Goal: Task Accomplishment & Management: Complete application form

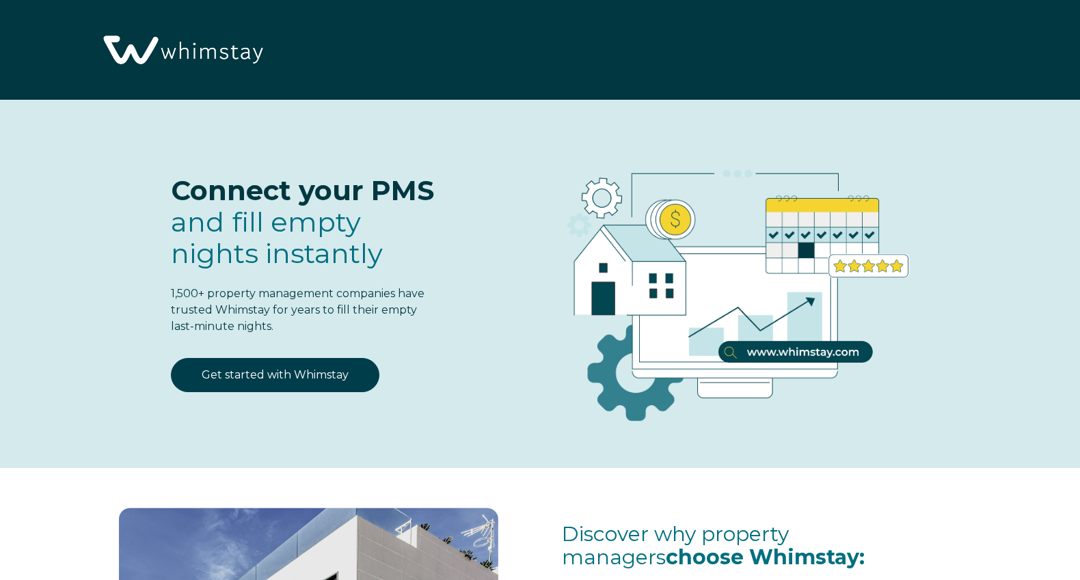
select select "US"
select select "Standard"
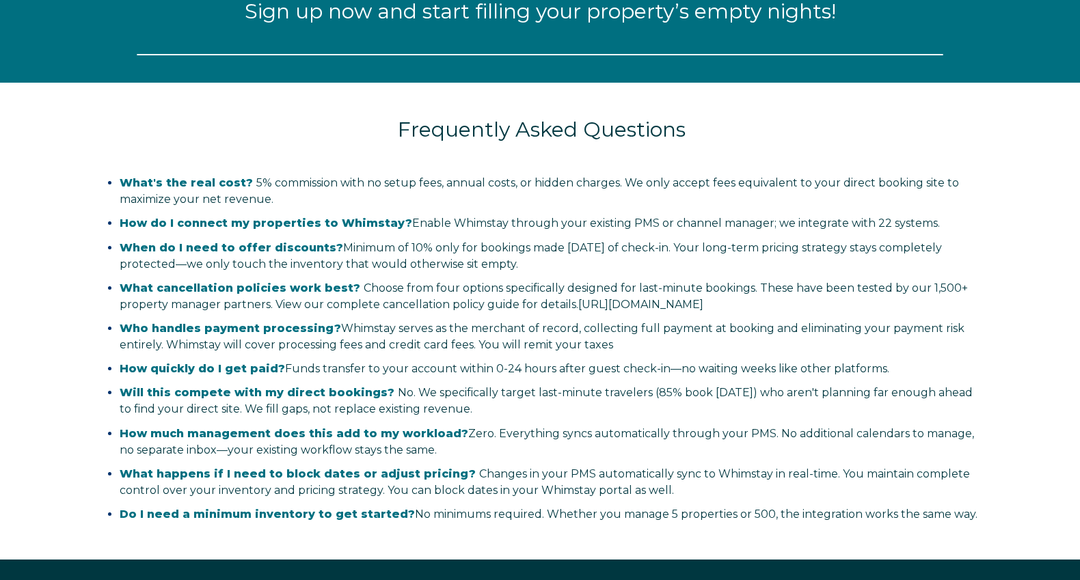
select select "US"
select select "Standard"
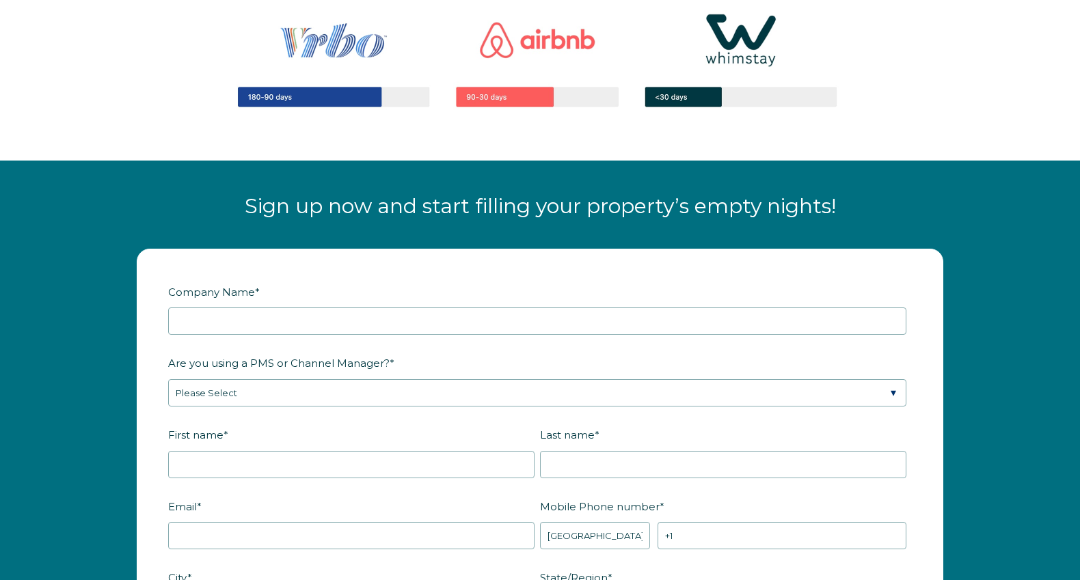
scroll to position [1776, 0]
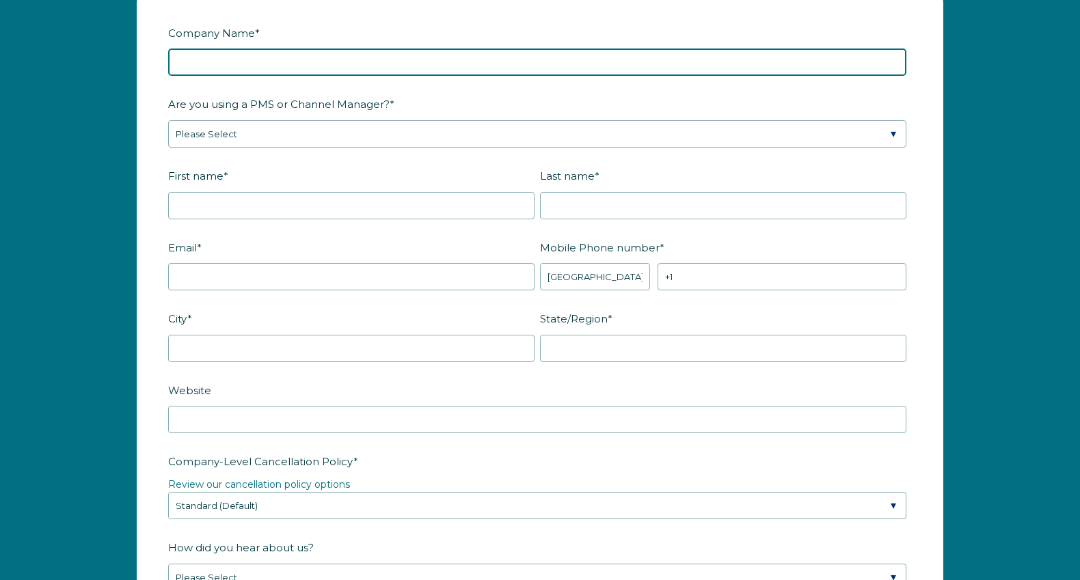
click at [200, 60] on input "Company Name *" at bounding box center [537, 62] width 738 height 27
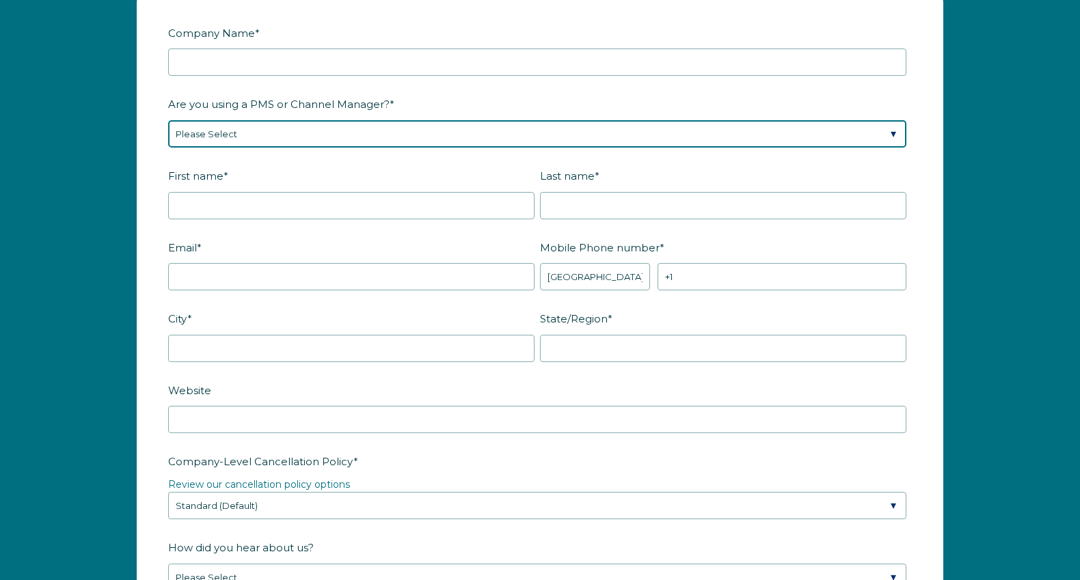
click at [221, 134] on div "Are you using a PMS or Channel Manager? * Please Select Barefoot BookingPal Boo…" at bounding box center [540, 119] width 744 height 55
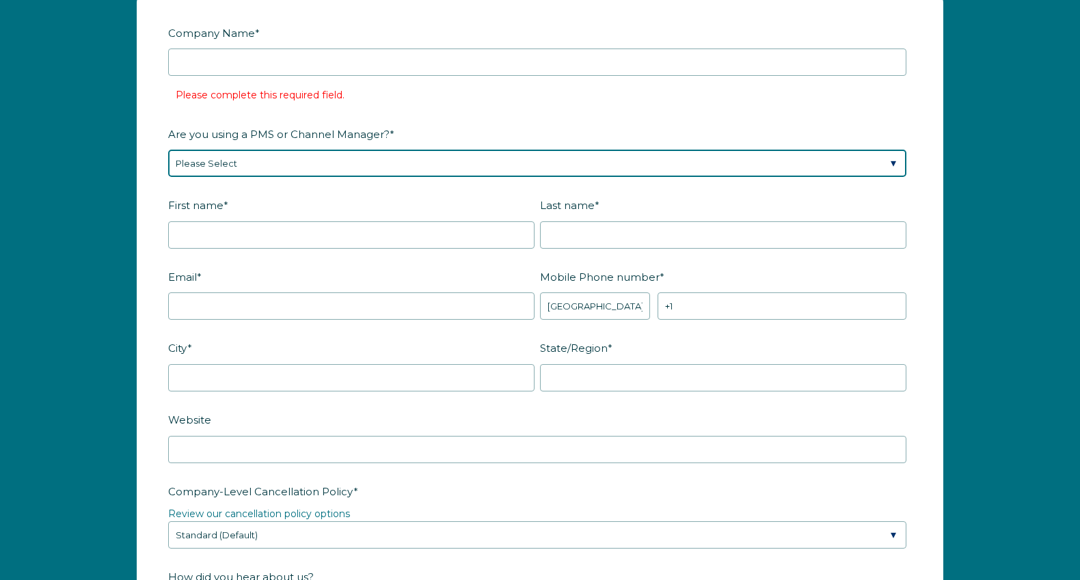
select select "OwnerRez"
click at [168, 150] on select "Please Select Barefoot BookingPal Boost Brightside CiiRUS Escapia Guesty Hostaw…" at bounding box center [537, 163] width 738 height 27
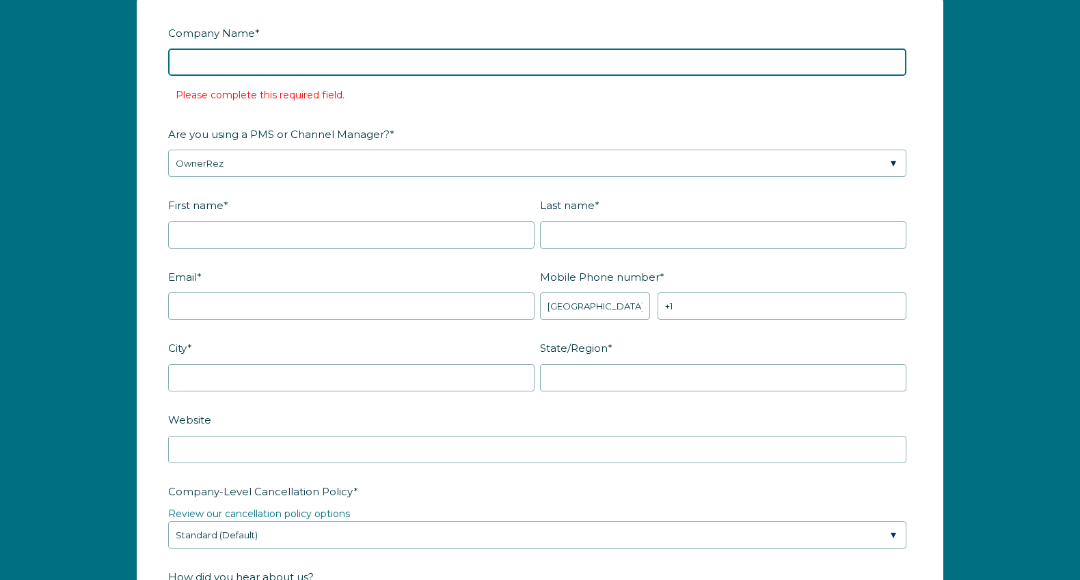
click at [219, 57] on input "Company Name *" at bounding box center [537, 62] width 738 height 27
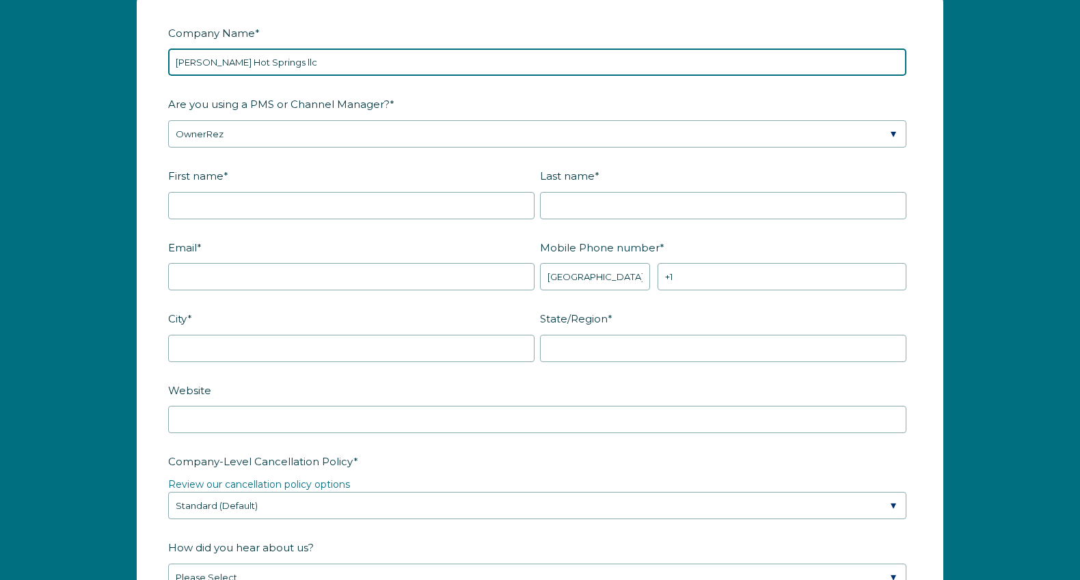
type input "[PERSON_NAME] Hot Springs llc"
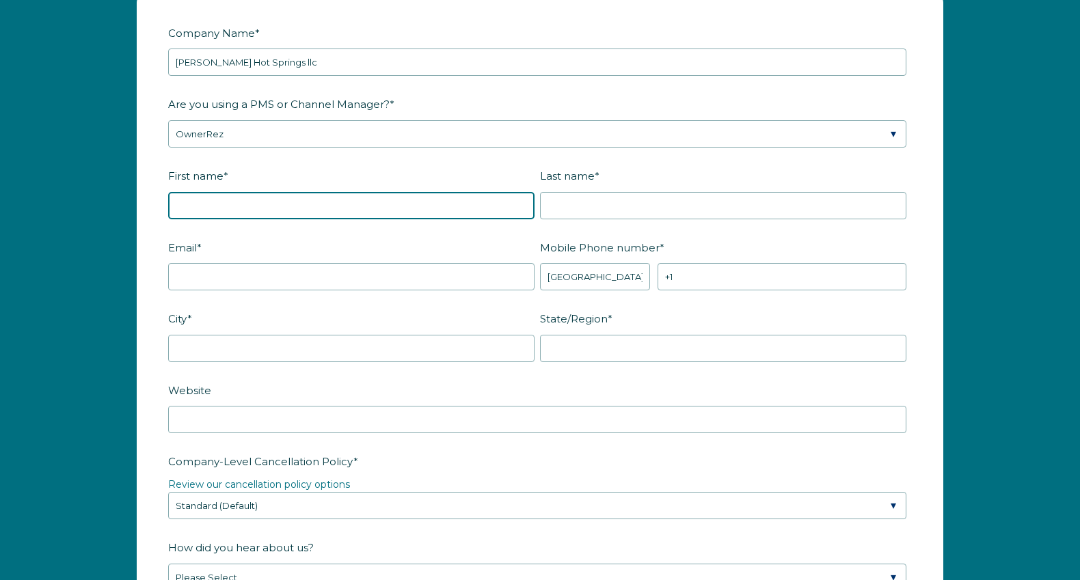
click at [202, 218] on input "First name *" at bounding box center [351, 205] width 366 height 27
type input "[PERSON_NAME]"
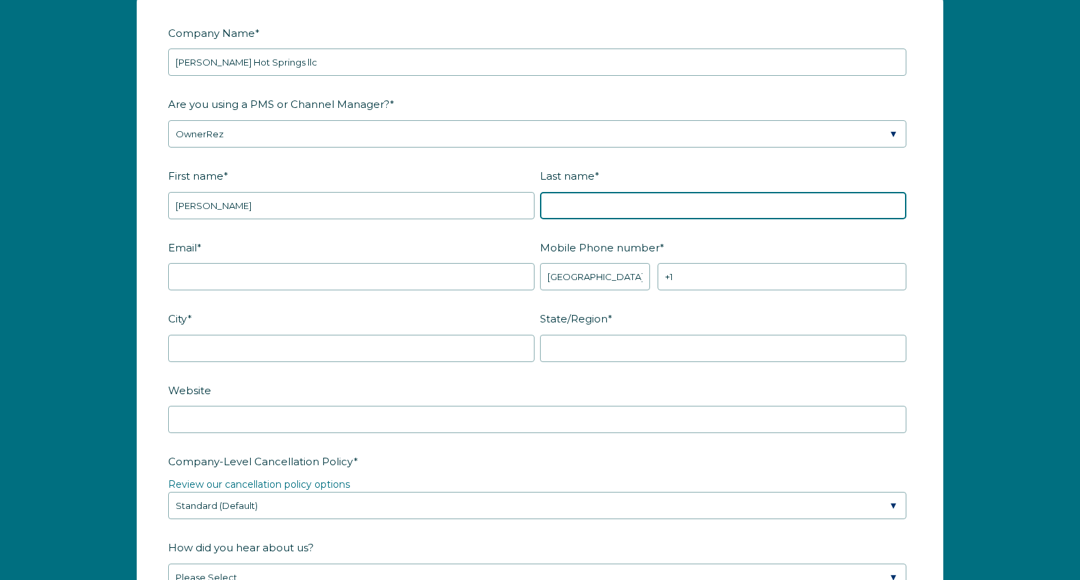
type input "[PERSON_NAME]"
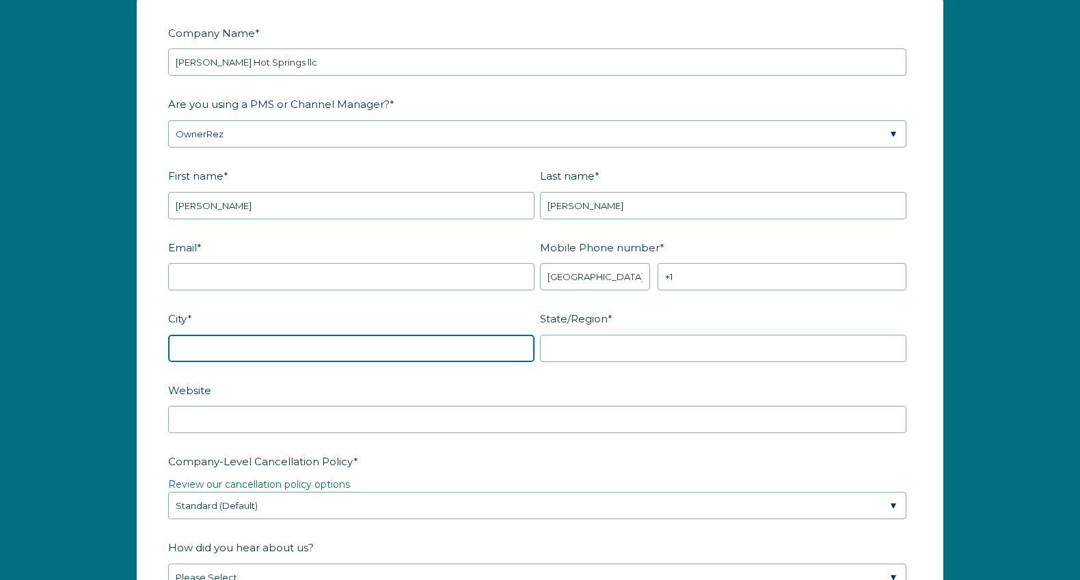
type input "Hot Springs"
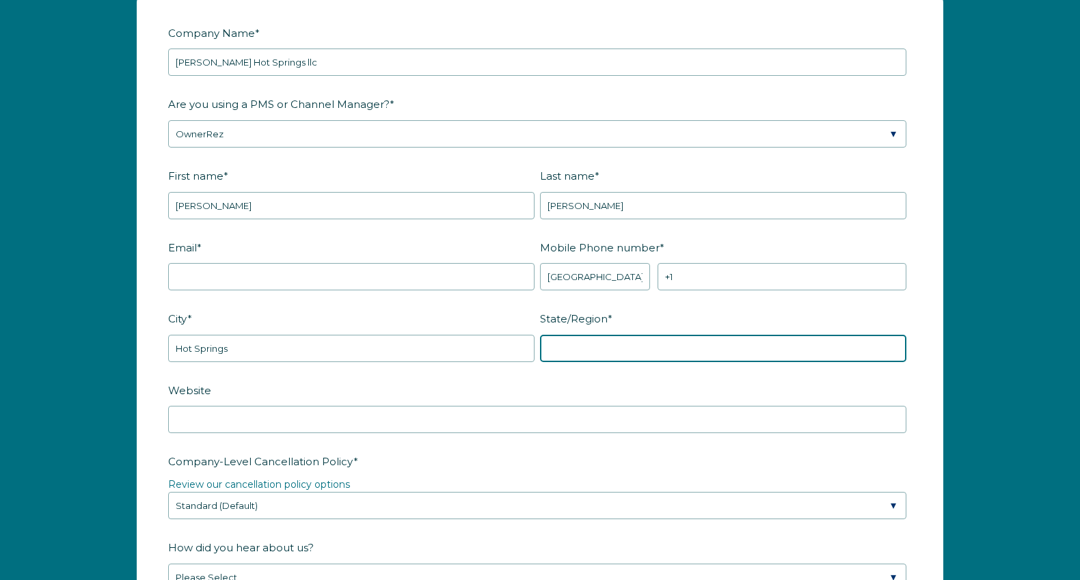
type input "[US_STATE]"
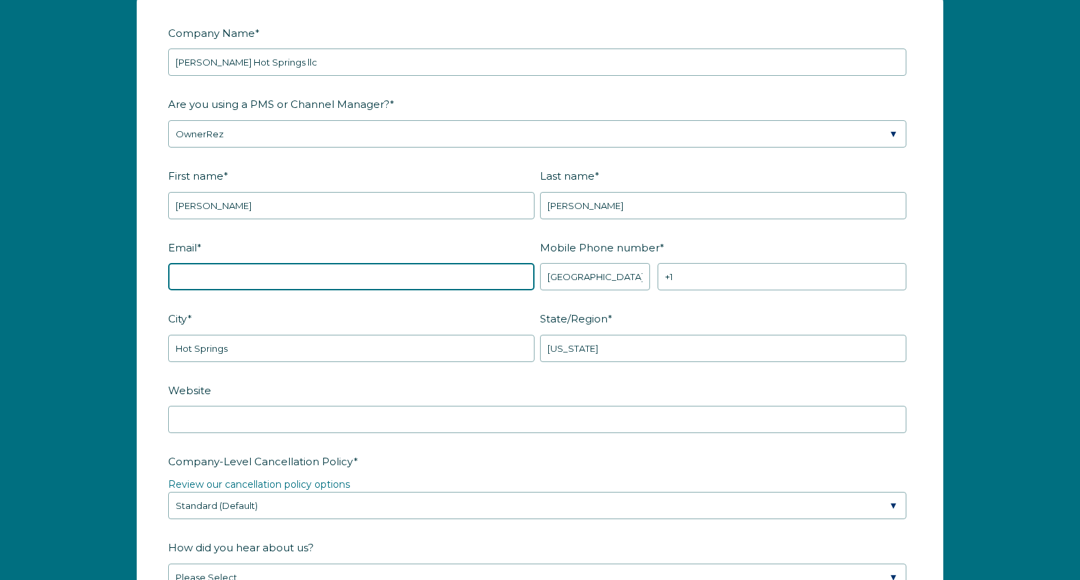
click at [228, 276] on input "Email *" at bounding box center [351, 276] width 366 height 27
type input "[EMAIL_ADDRESS][DOMAIN_NAME]"
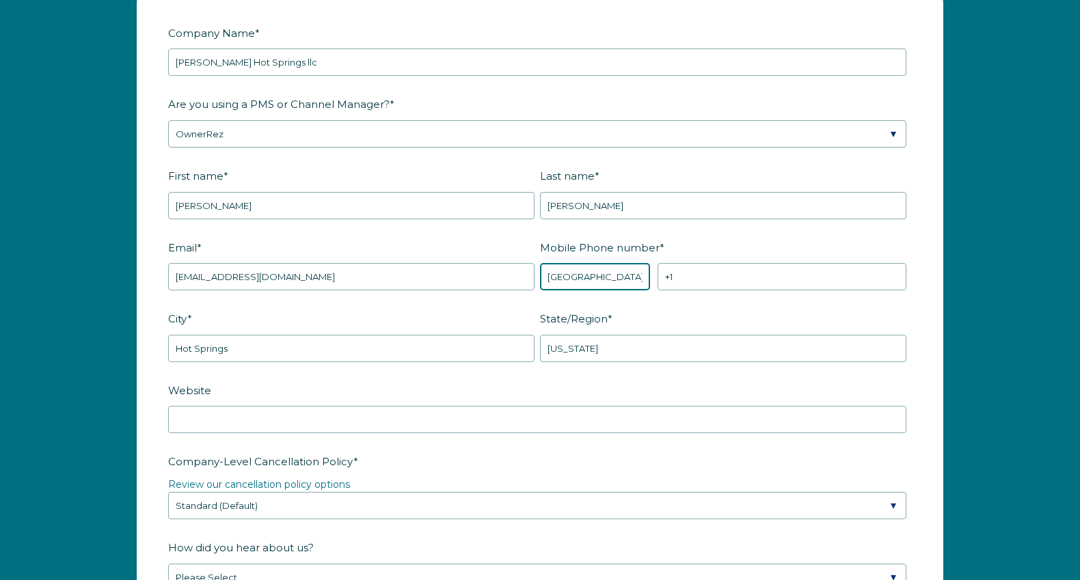
click at [556, 280] on select "* [GEOGRAPHIC_DATA] (‫[GEOGRAPHIC_DATA]‬‎) [GEOGRAPHIC_DATA] ([GEOGRAPHIC_DATA]…" at bounding box center [595, 276] width 110 height 27
drag, startPoint x: 583, startPoint y: 270, endPoint x: 624, endPoint y: 271, distance: 41.7
click at [583, 270] on select "* [GEOGRAPHIC_DATA] (‫[GEOGRAPHIC_DATA]‬‎) [GEOGRAPHIC_DATA] ([GEOGRAPHIC_DATA]…" at bounding box center [595, 276] width 110 height 27
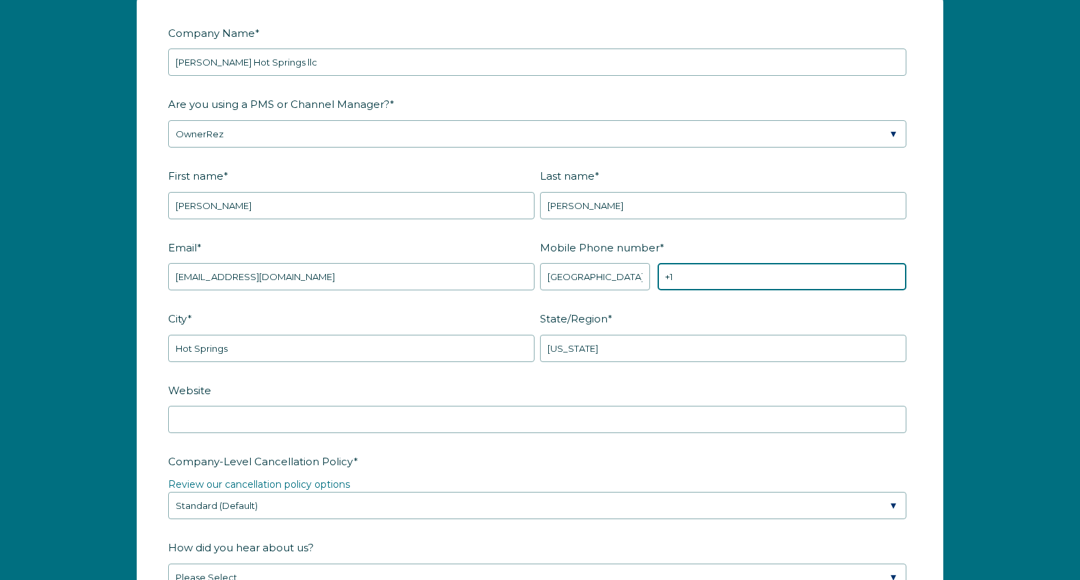
click at [704, 278] on input "+1" at bounding box center [782, 276] width 249 height 27
type input "[PHONE_NUMBER]"
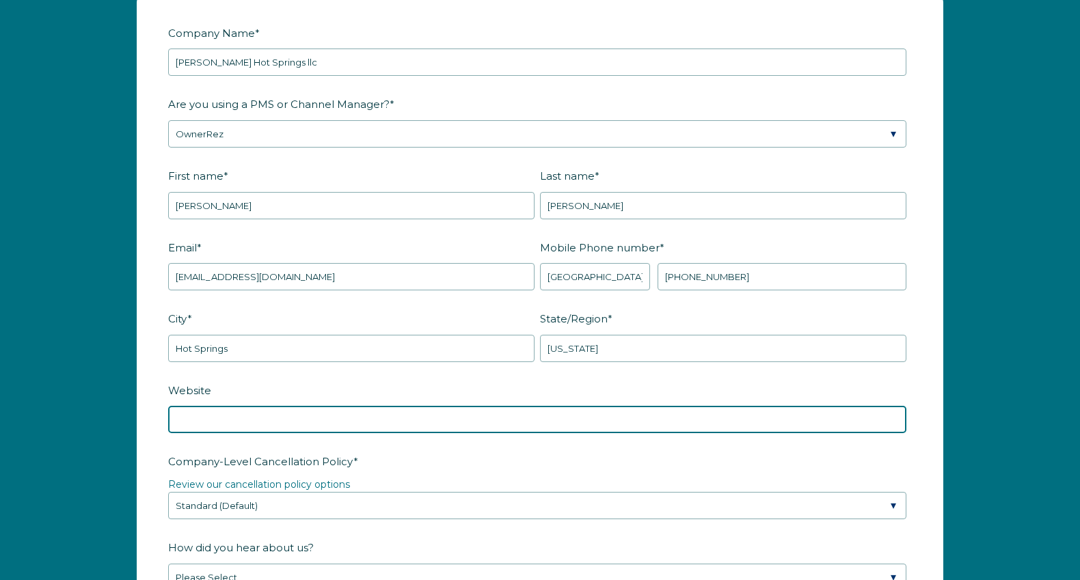
click at [239, 423] on input "Website" at bounding box center [537, 419] width 738 height 27
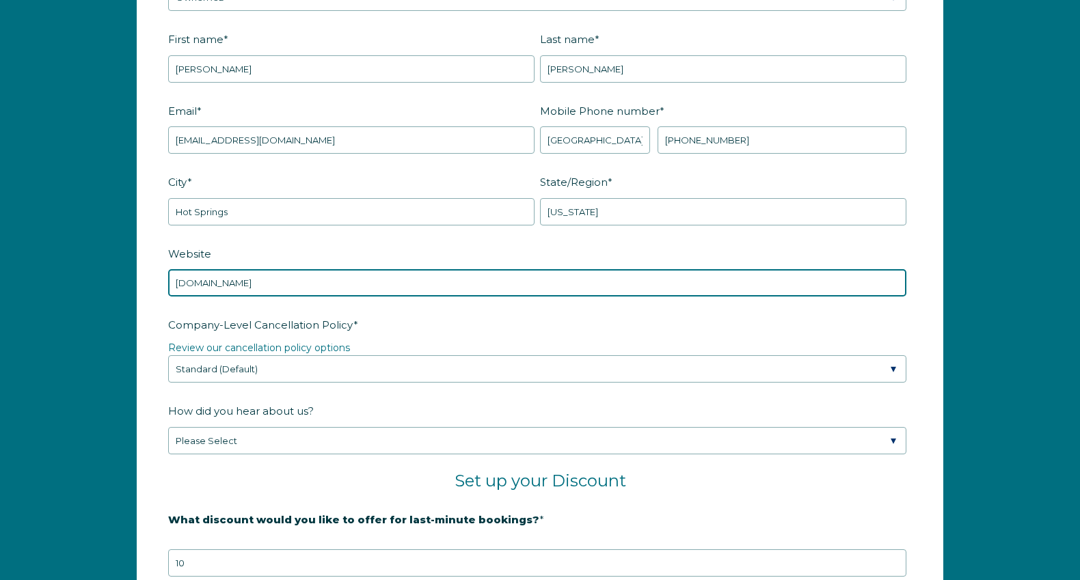
scroll to position [1981, 0]
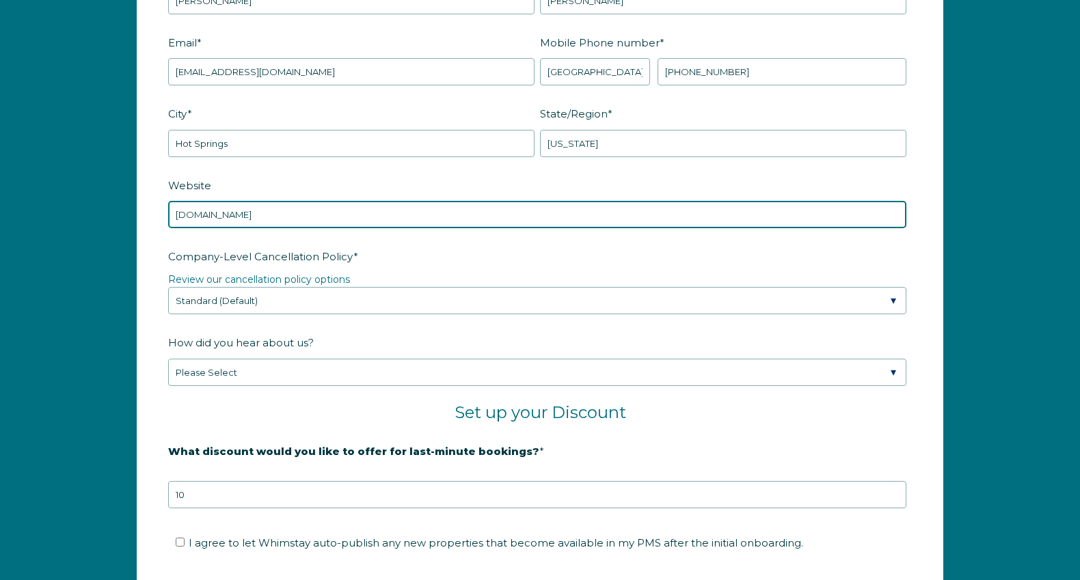
type input "[DOMAIN_NAME]"
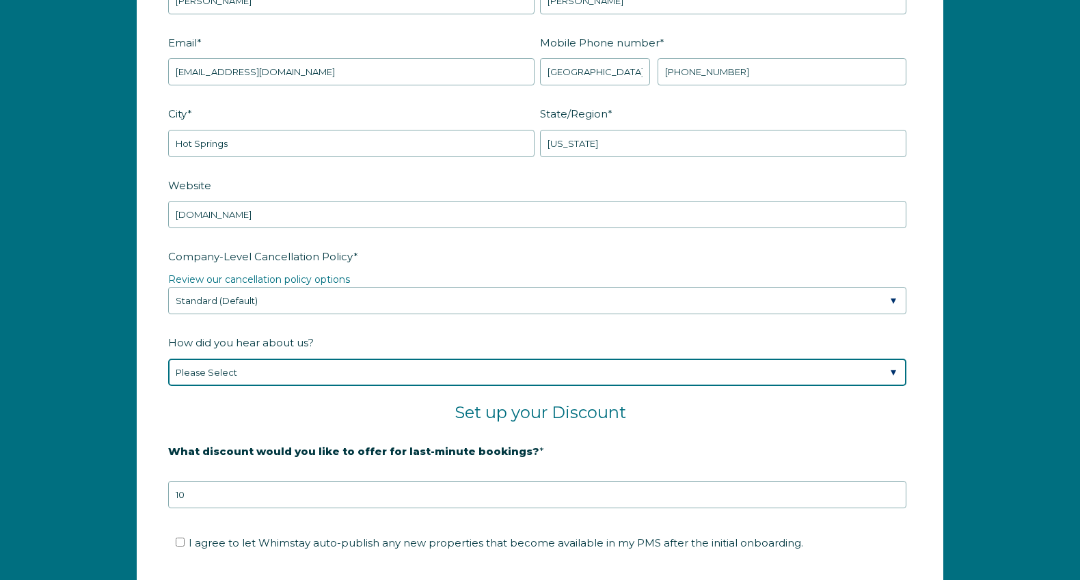
click at [248, 371] on select "Please Select Found Whimstay through a Google search Spoke to a Whimstay salesp…" at bounding box center [537, 372] width 738 height 27
select select "Social Media"
click at [168, 359] on select "Please Select Found Whimstay through a Google search Spoke to a Whimstay salesp…" at bounding box center [537, 372] width 738 height 27
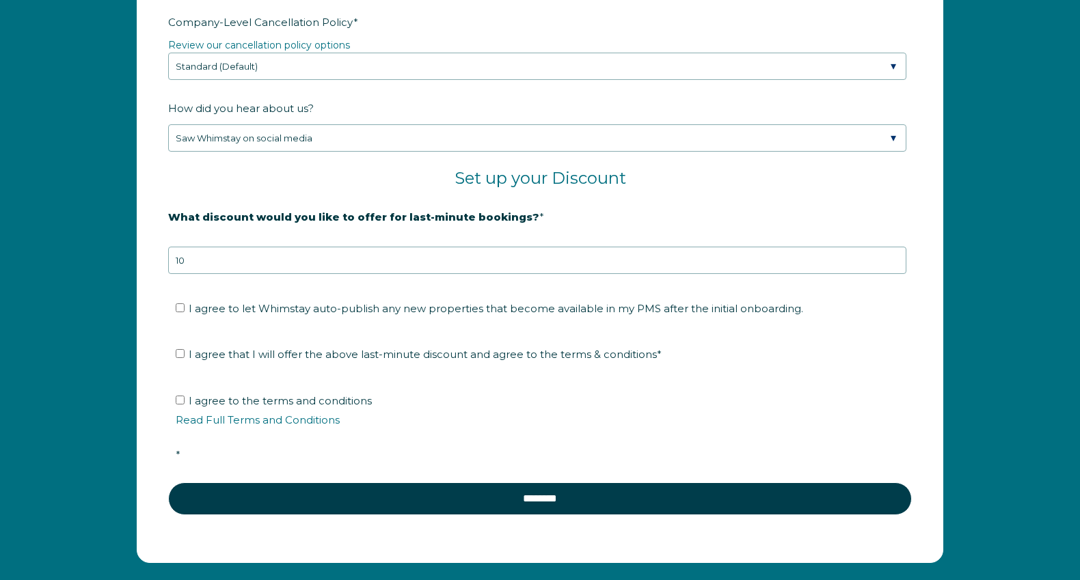
scroll to position [2255, 0]
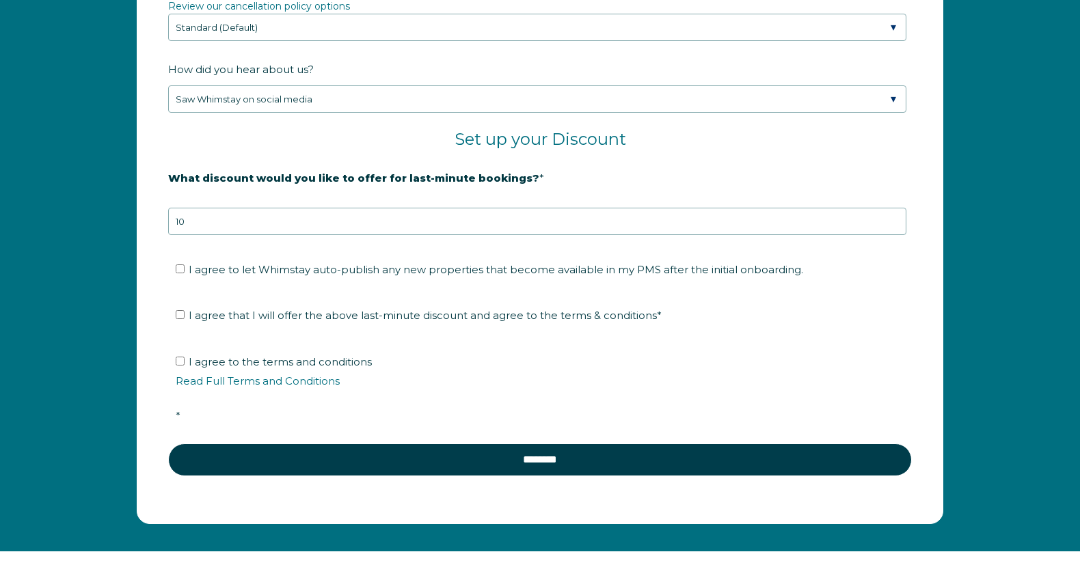
click at [185, 269] on label "I agree to let Whimstay auto-publish any new properties that become available i…" at bounding box center [490, 269] width 628 height 13
click at [185, 269] on input "I agree to let Whimstay auto-publish any new properties that become available i…" at bounding box center [180, 269] width 9 height 9
checkbox input "true"
click at [174, 319] on ul "I agree that I will offer the above last-minute discount and agree to the terms…" at bounding box center [537, 316] width 738 height 22
click at [181, 318] on input "I agree that I will offer the above last-minute discount and agree to the terms…" at bounding box center [180, 314] width 9 height 9
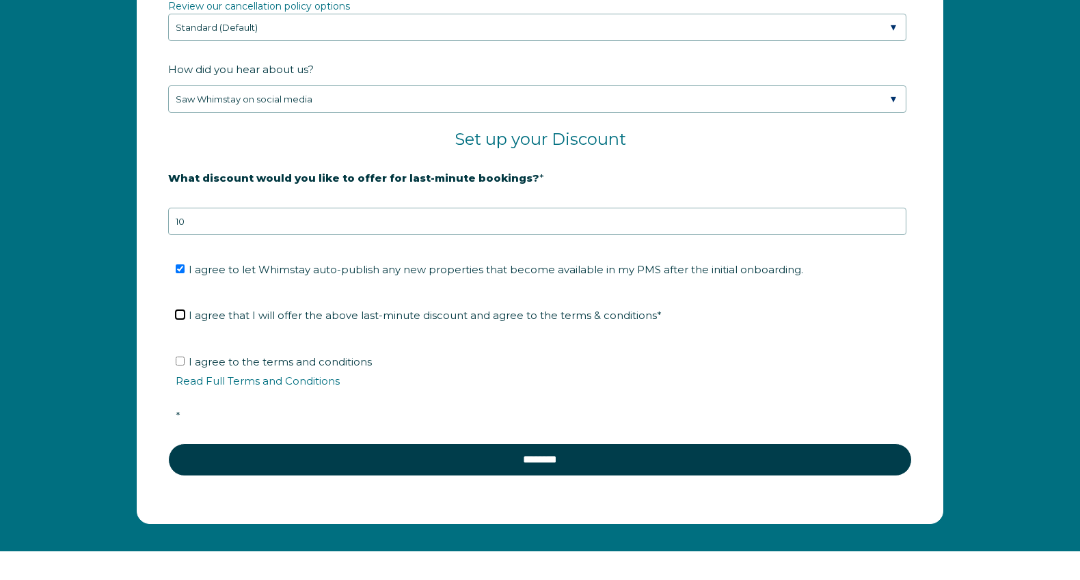
checkbox input "true"
click at [178, 358] on input "I agree to the terms and conditions Read Full Terms and Conditions *" at bounding box center [180, 361] width 9 height 9
checkbox input "true"
click at [215, 377] on link "Read Full Terms and Conditions" at bounding box center [258, 381] width 164 height 13
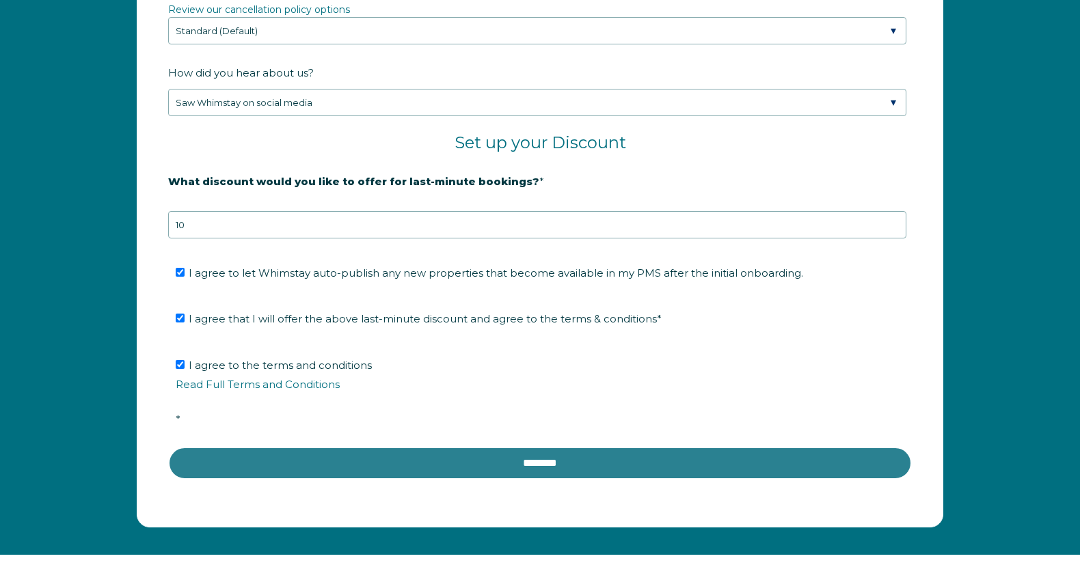
click at [538, 469] on input "********" at bounding box center [540, 463] width 744 height 33
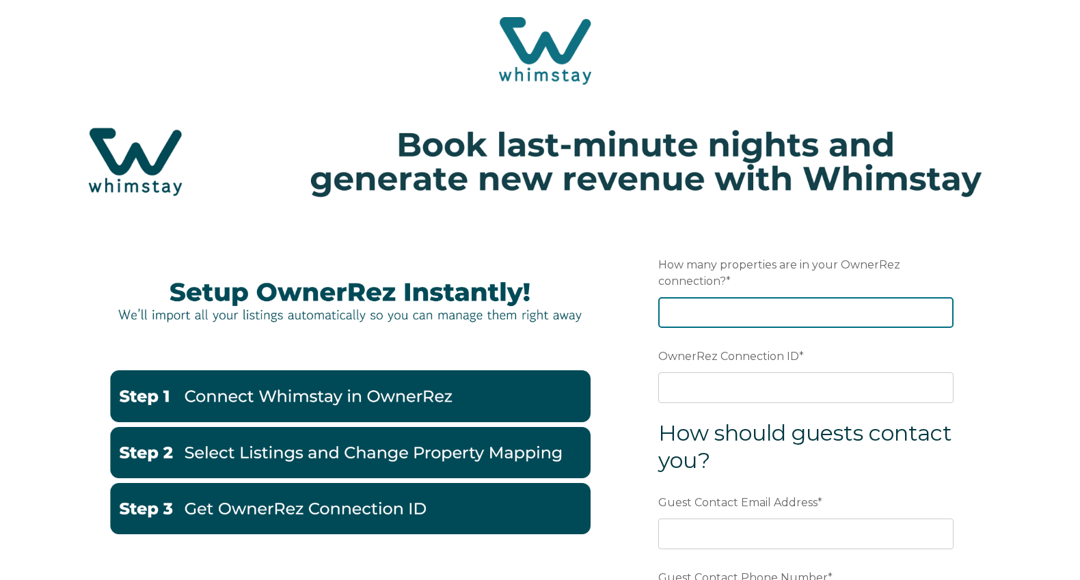
click at [755, 310] on input "How many properties are in your OwnerRez connection? *" at bounding box center [805, 312] width 295 height 30
type input "1"
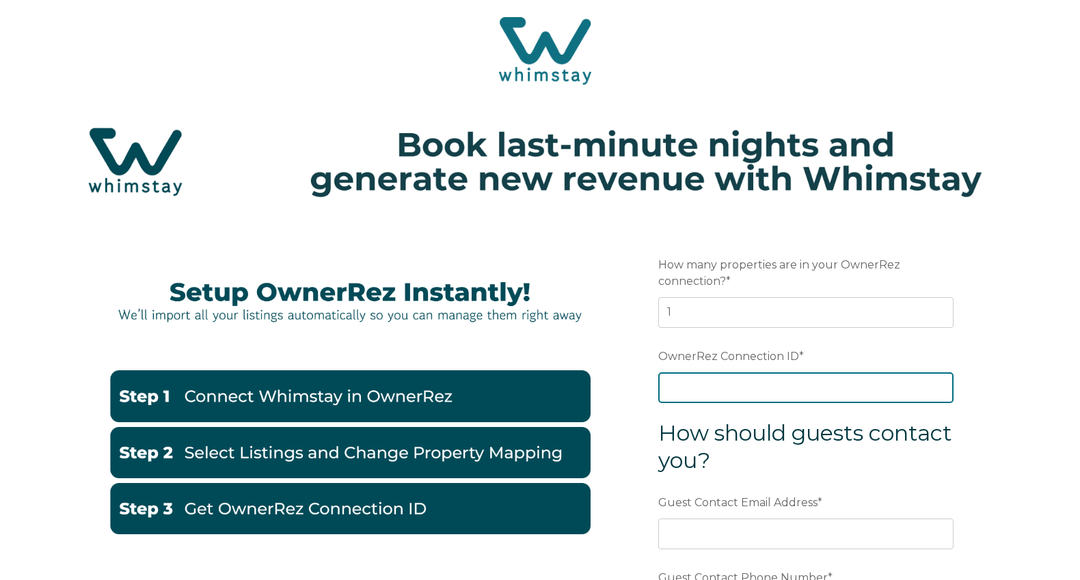
click at [706, 386] on input "OwnerRez Connection ID *" at bounding box center [805, 388] width 295 height 30
paste input "ora7ccddfc8ex"
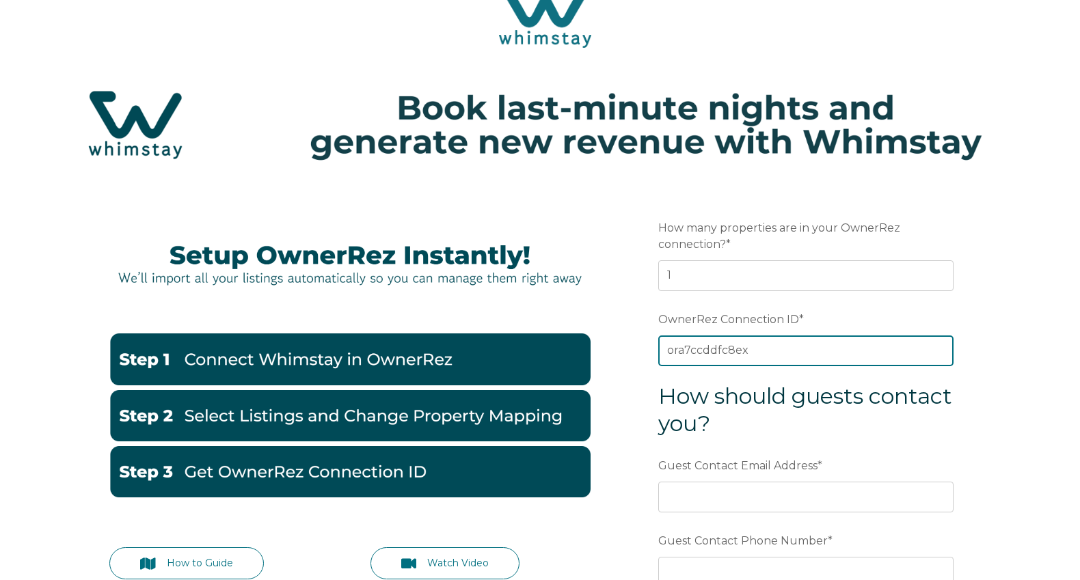
scroll to position [137, 0]
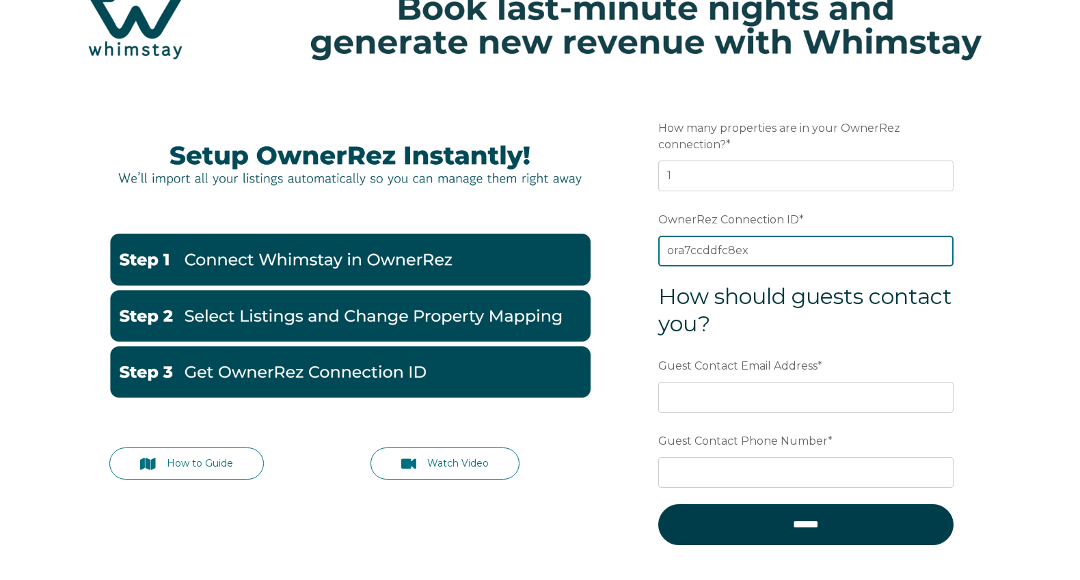
type input "ora7ccddfc8ex"
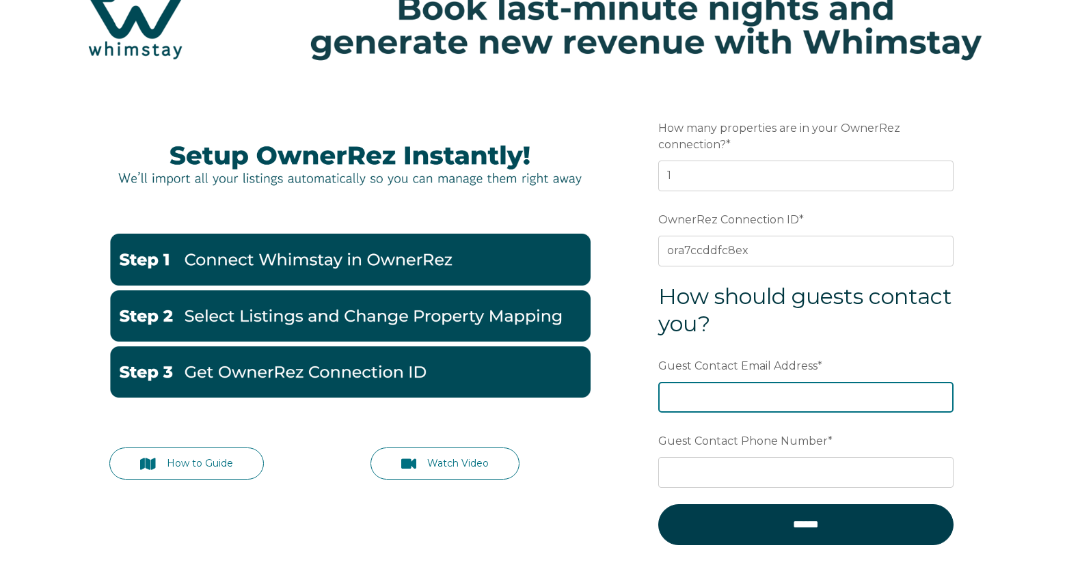
click at [685, 389] on input "Guest Contact Email Address *" at bounding box center [805, 397] width 295 height 30
type input "[EMAIL_ADDRESS][DOMAIN_NAME]"
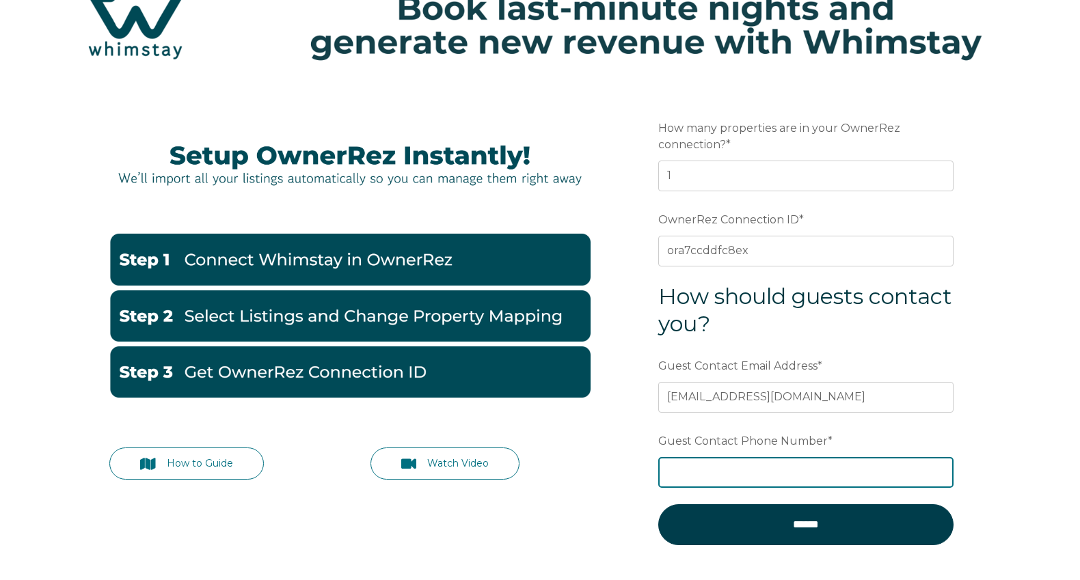
click at [734, 462] on input "Guest Contact Phone Number *" at bounding box center [805, 472] width 295 height 30
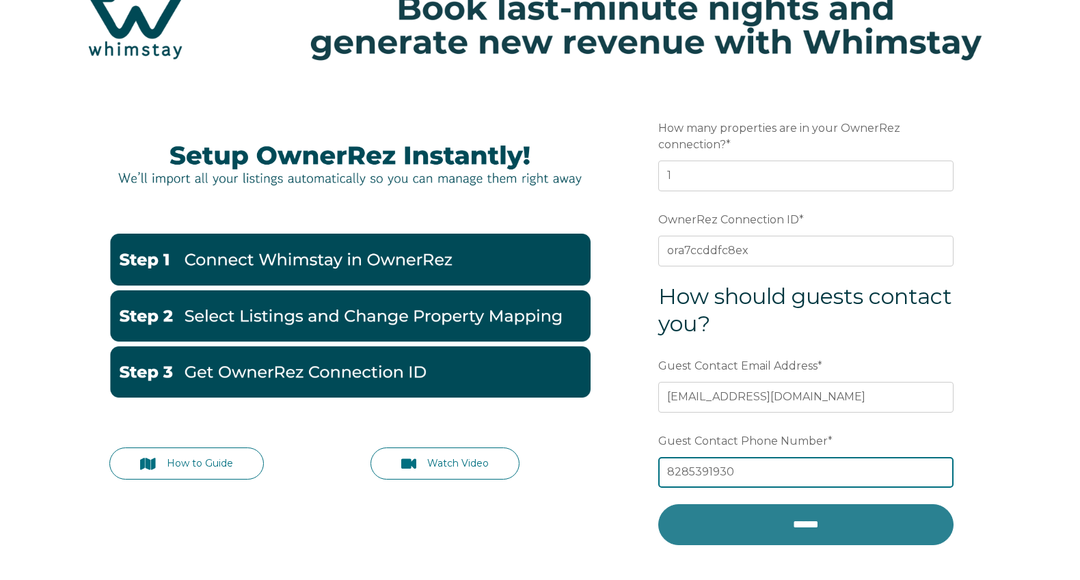
type input "8285391930"
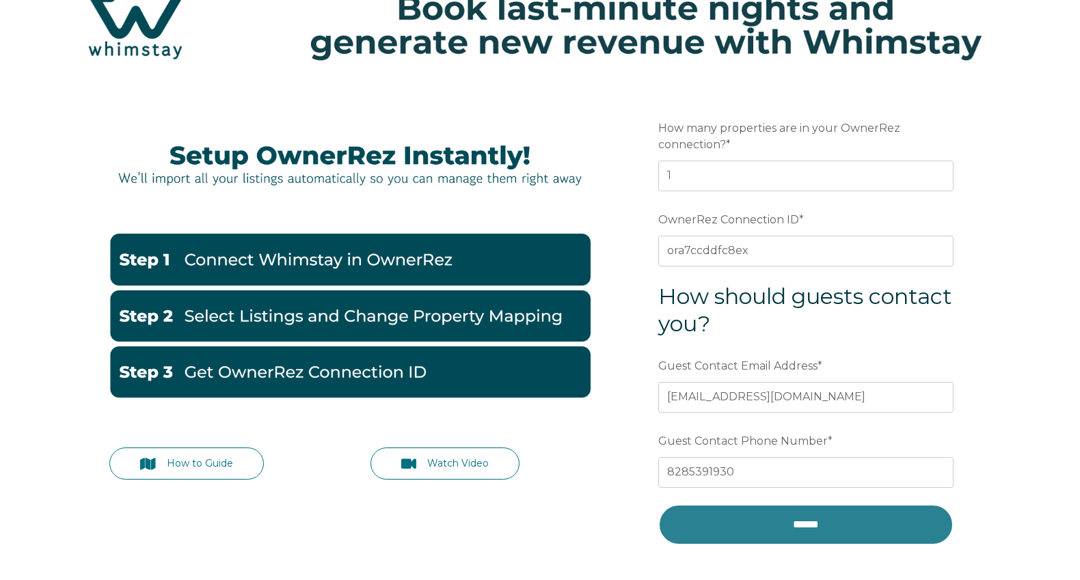
click at [767, 531] on input "******" at bounding box center [805, 525] width 295 height 41
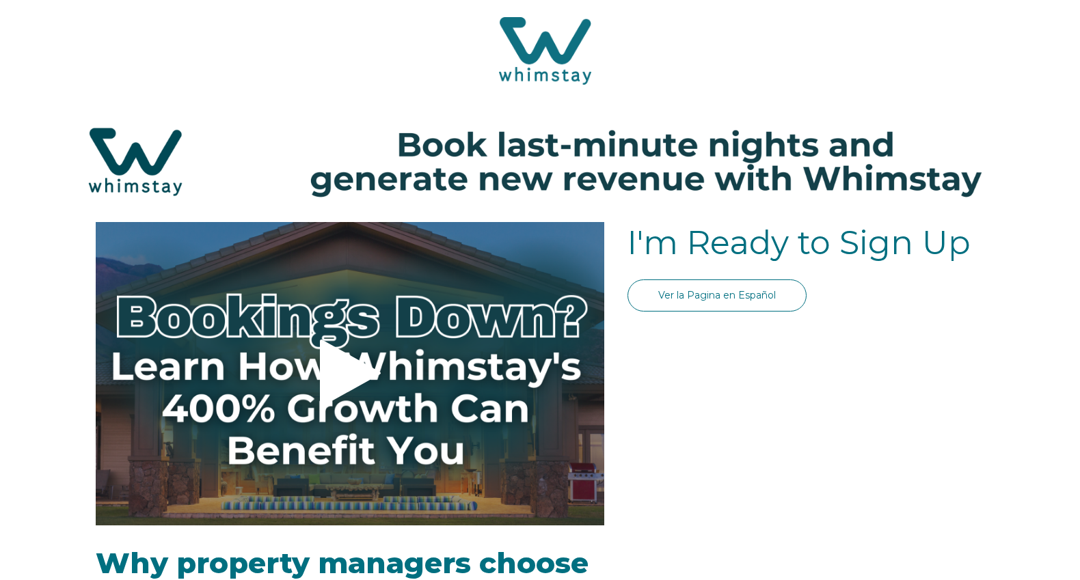
select select "US"
select select "Standard"
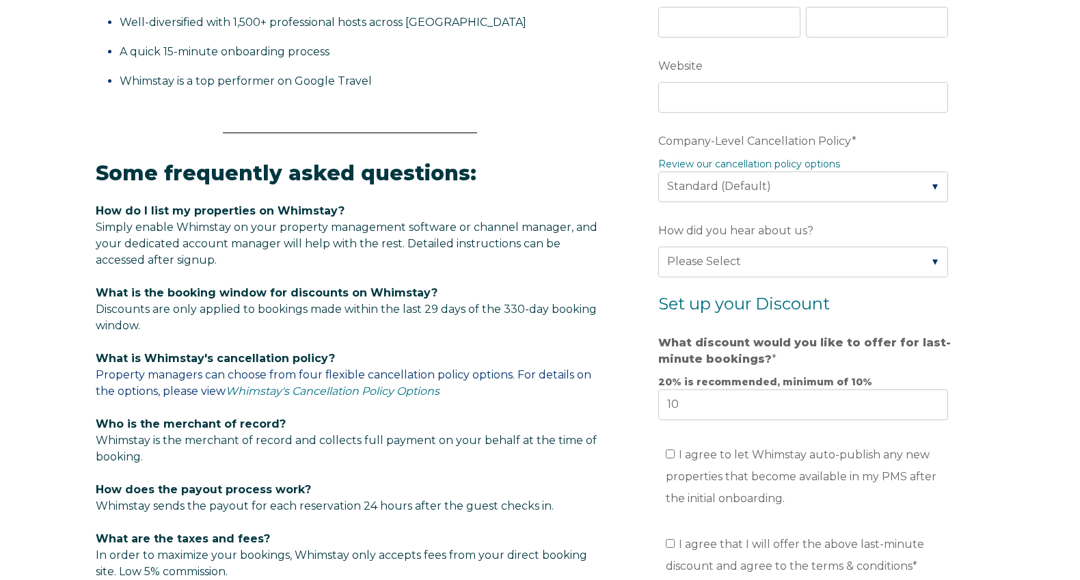
scroll to position [615, 0]
